Goal: Information Seeking & Learning: Learn about a topic

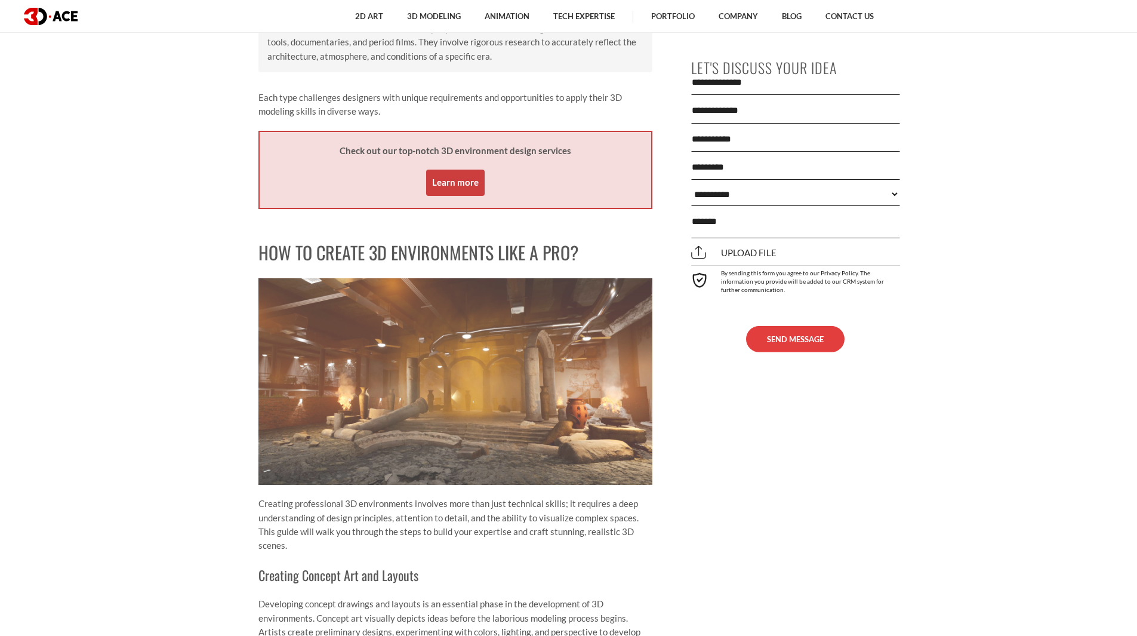
scroll to position [3463, 0]
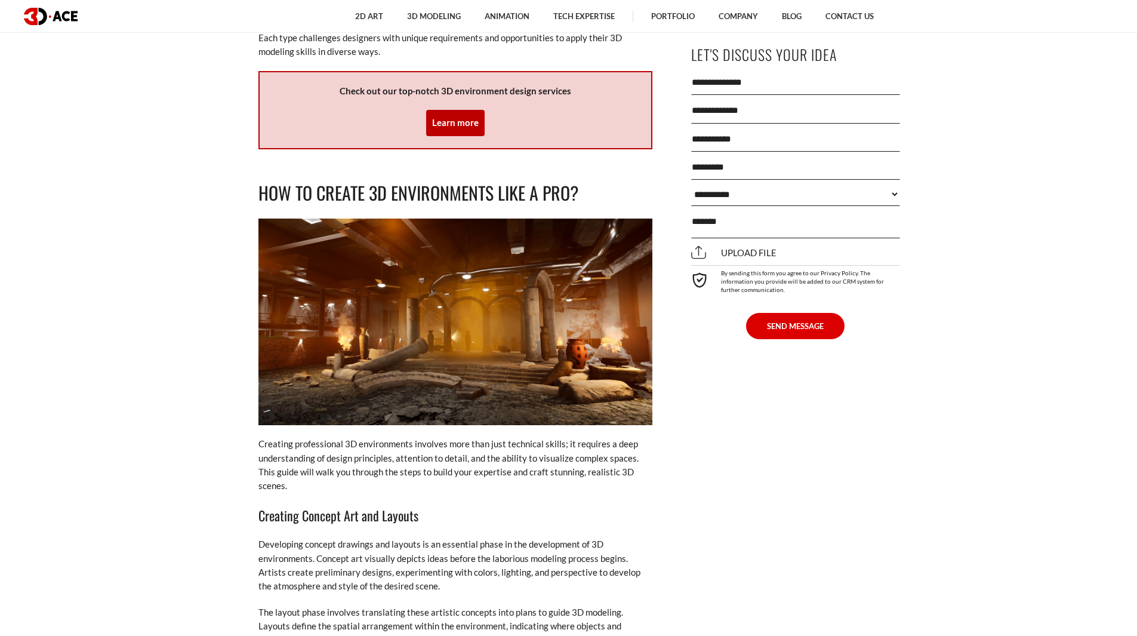
click at [515, 298] on img at bounding box center [456, 322] width 394 height 207
click at [450, 438] on p "Creating professional 3D environments involves more than just technical skills;…" at bounding box center [456, 465] width 394 height 56
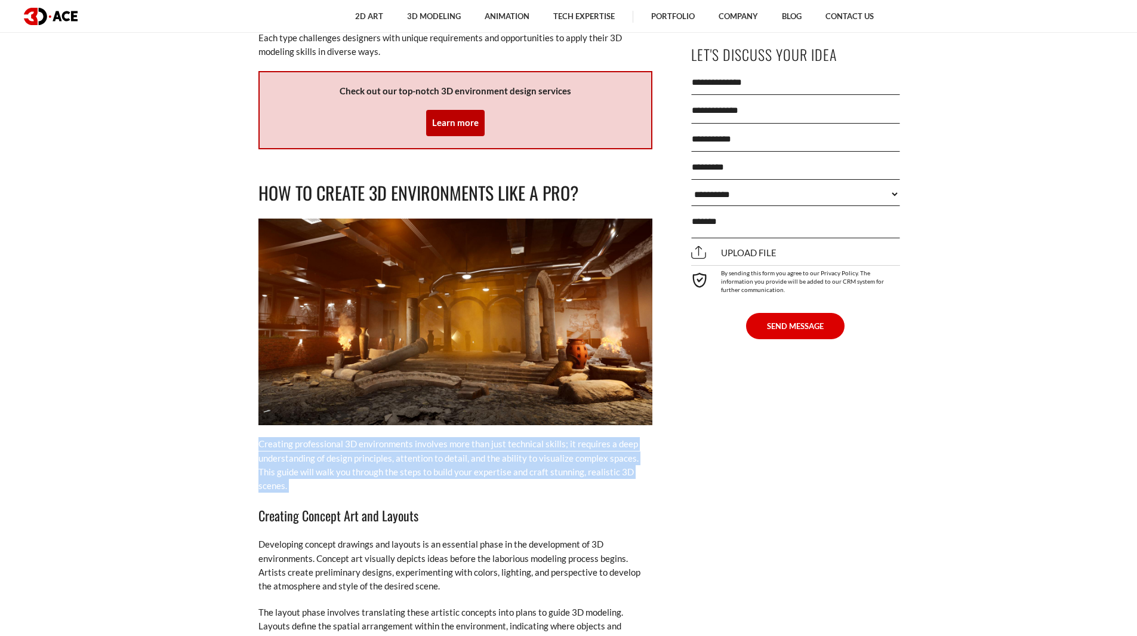
click at [450, 438] on p "Creating professional 3D environments involves more than just technical skills;…" at bounding box center [456, 465] width 394 height 56
click at [453, 437] on p "Creating professional 3D environments involves more than just technical skills;…" at bounding box center [456, 465] width 394 height 56
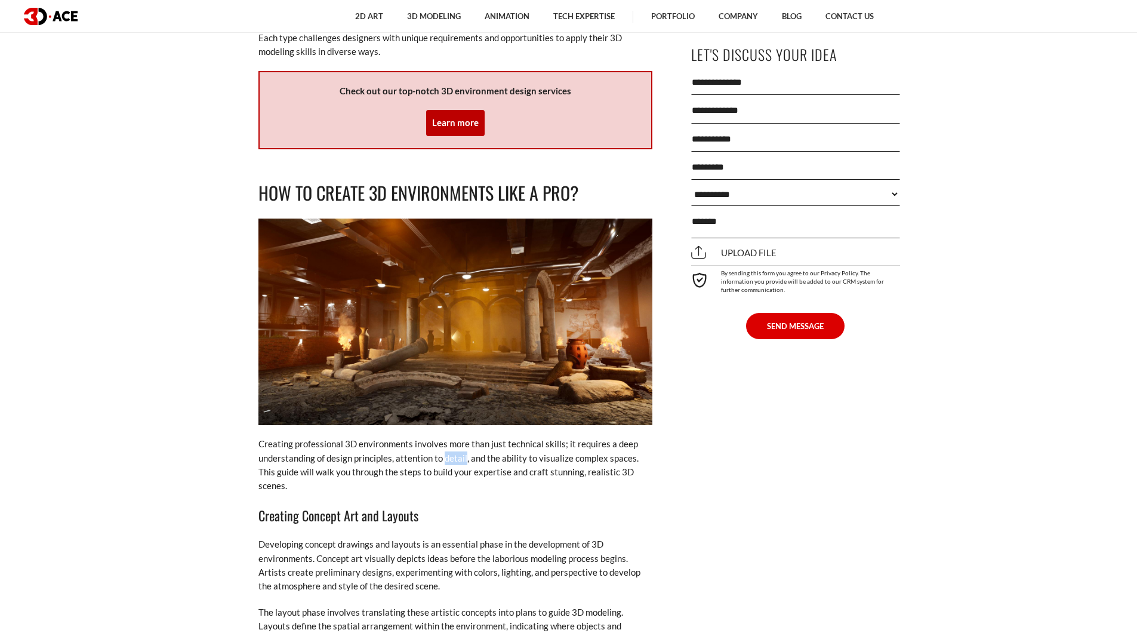
click at [453, 437] on p "Creating professional 3D environments involves more than just technical skills;…" at bounding box center [456, 465] width 394 height 56
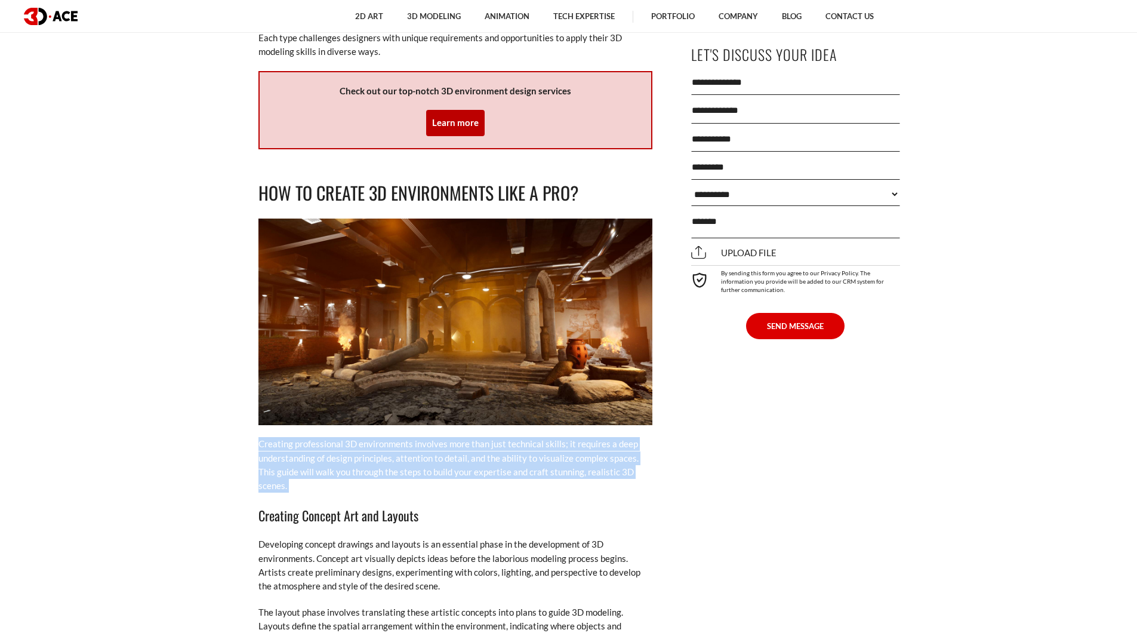
click at [453, 437] on p "Creating professional 3D environments involves more than just technical skills;…" at bounding box center [456, 465] width 394 height 56
click at [456, 437] on p "Creating professional 3D environments involves more than just technical skills;…" at bounding box center [456, 465] width 394 height 56
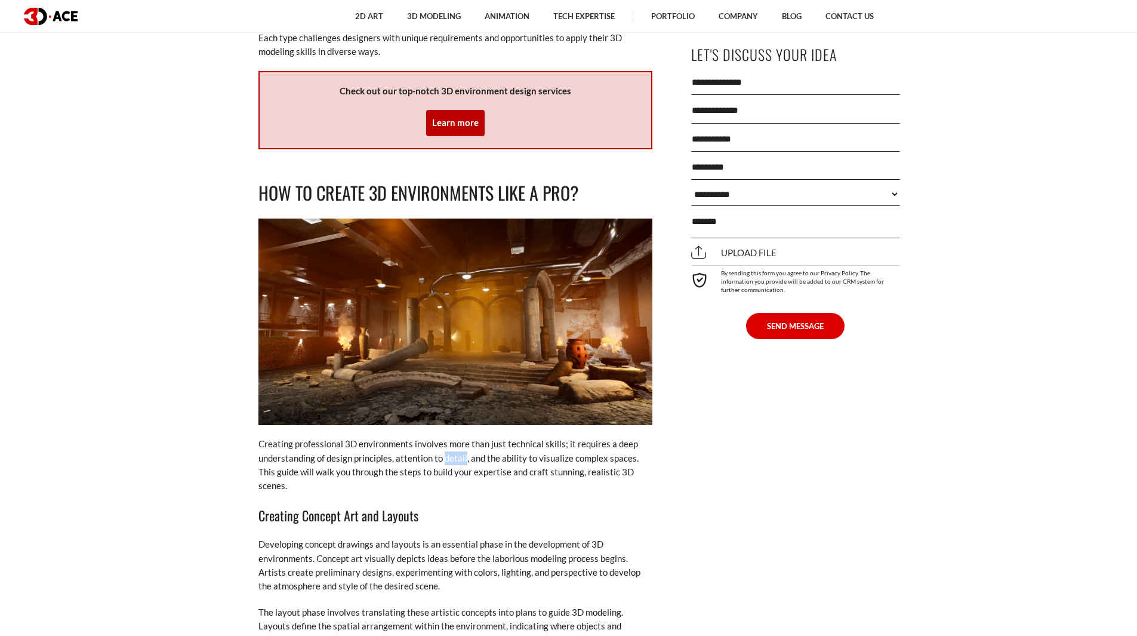
click at [456, 437] on p "Creating professional 3D environments involves more than just technical skills;…" at bounding box center [456, 465] width 394 height 56
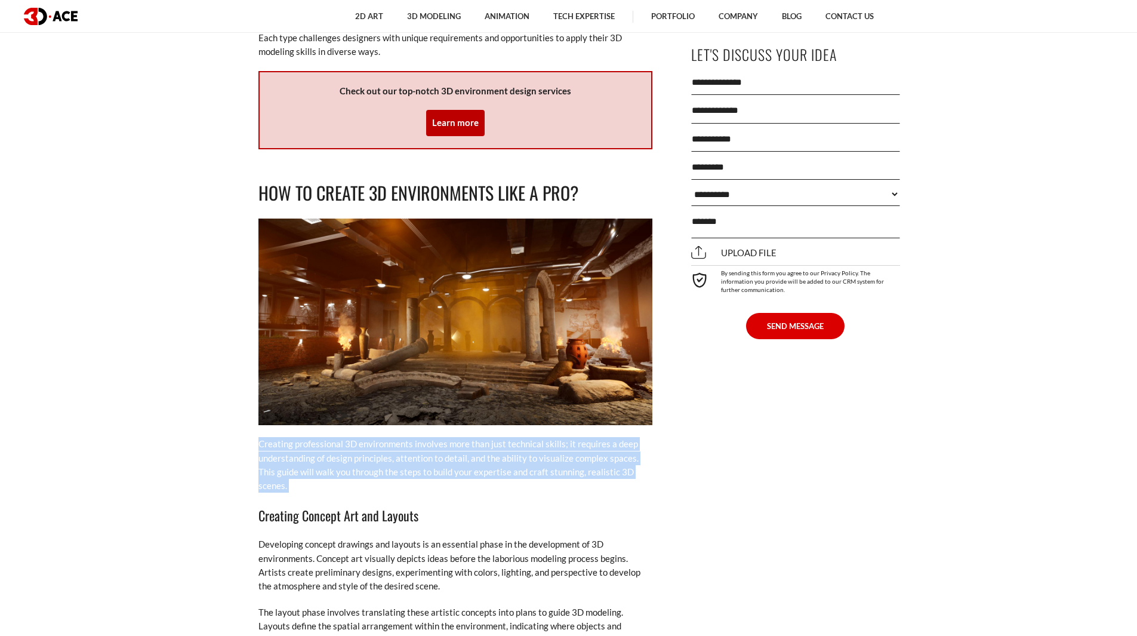
click at [456, 437] on p "Creating professional 3D environments involves more than just technical skills;…" at bounding box center [456, 465] width 394 height 56
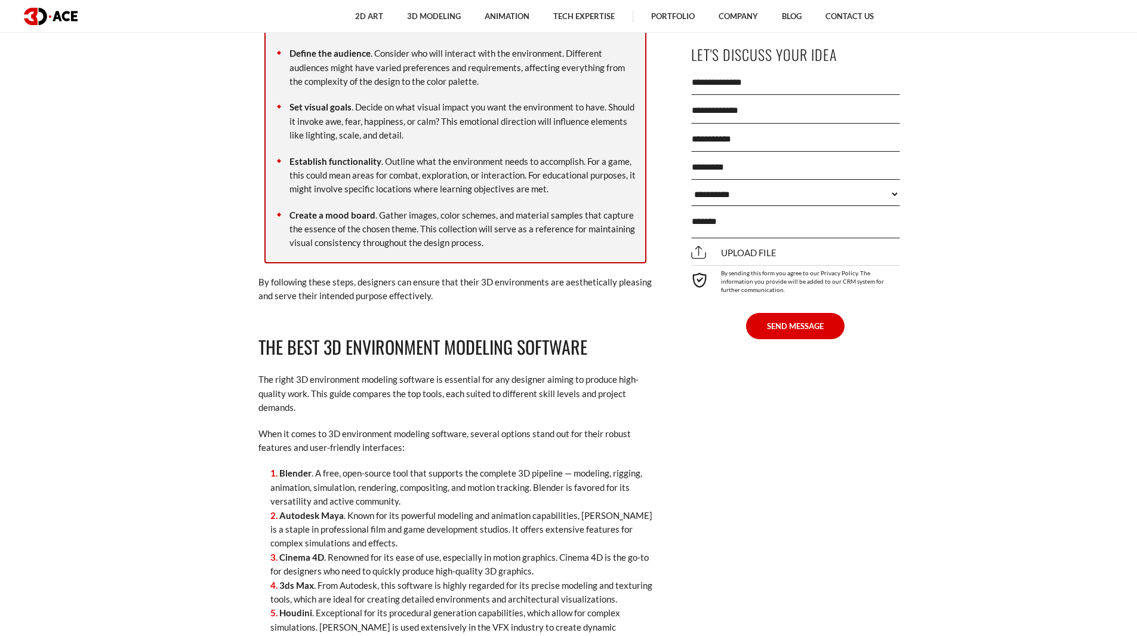
scroll to position [4537, 0]
